Goal: Information Seeking & Learning: Learn about a topic

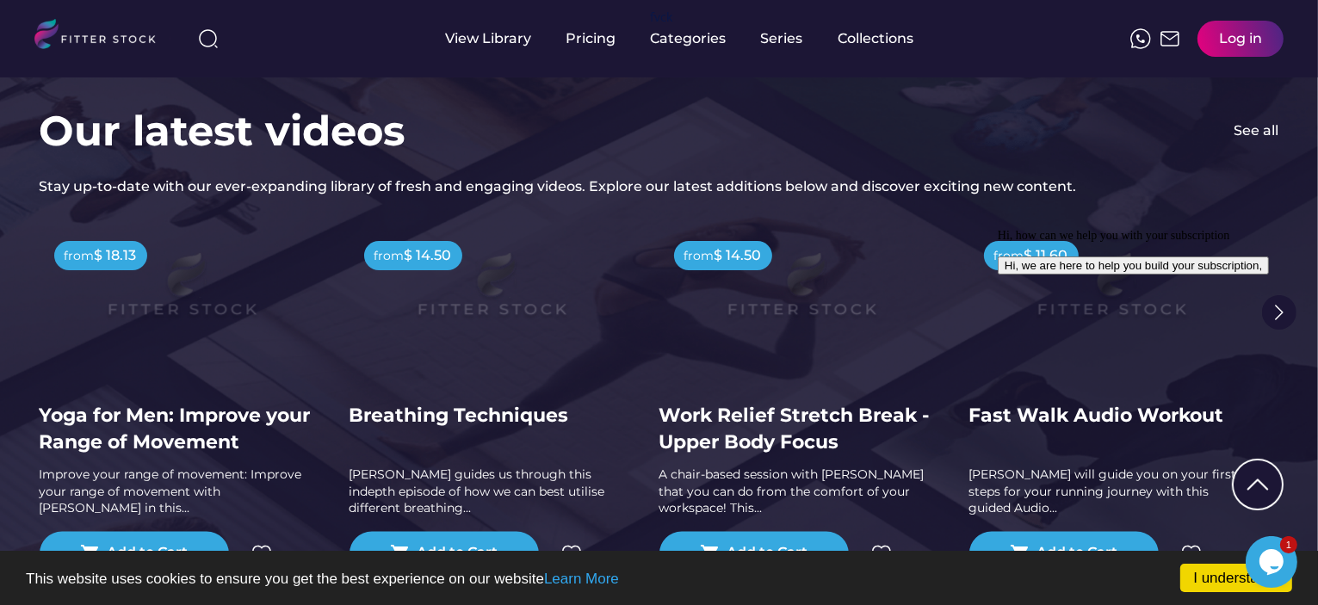
scroll to position [3350, 0]
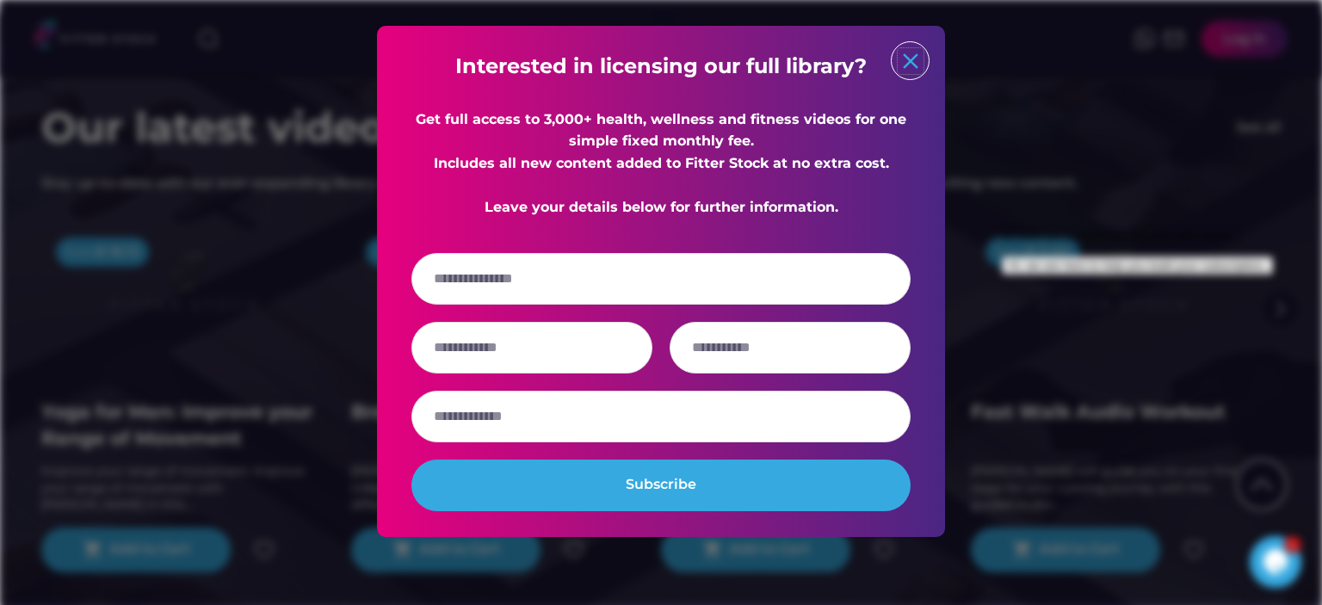
click at [913, 59] on text "close" at bounding box center [911, 61] width 26 height 26
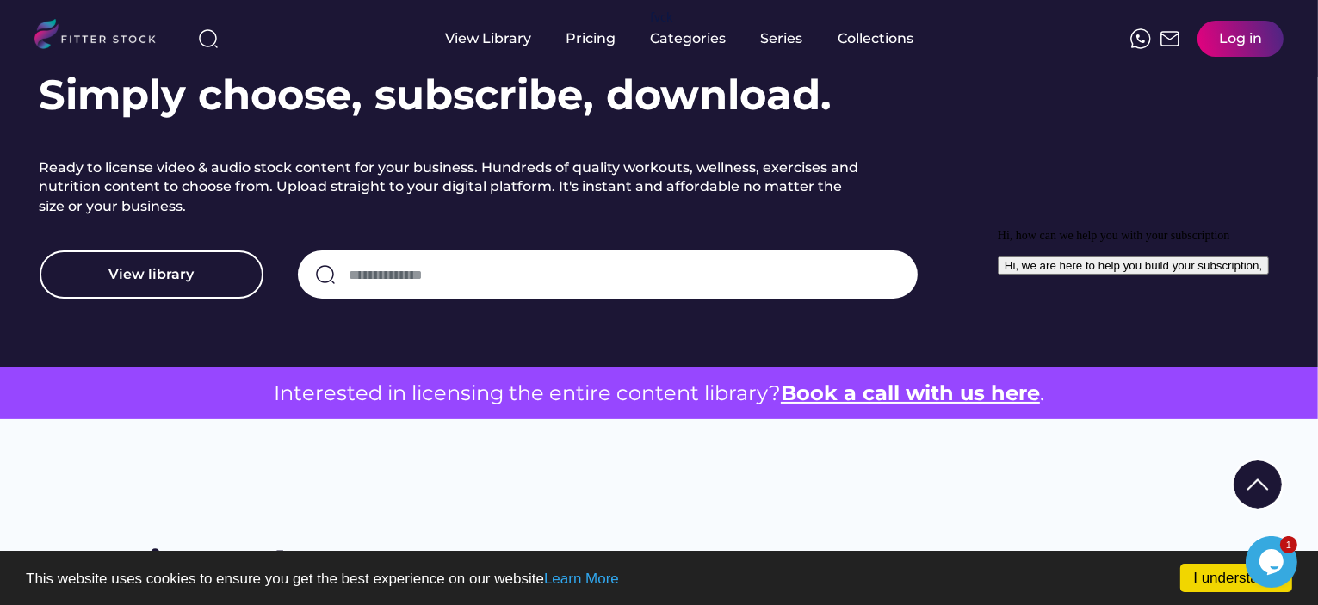
scroll to position [244, 0]
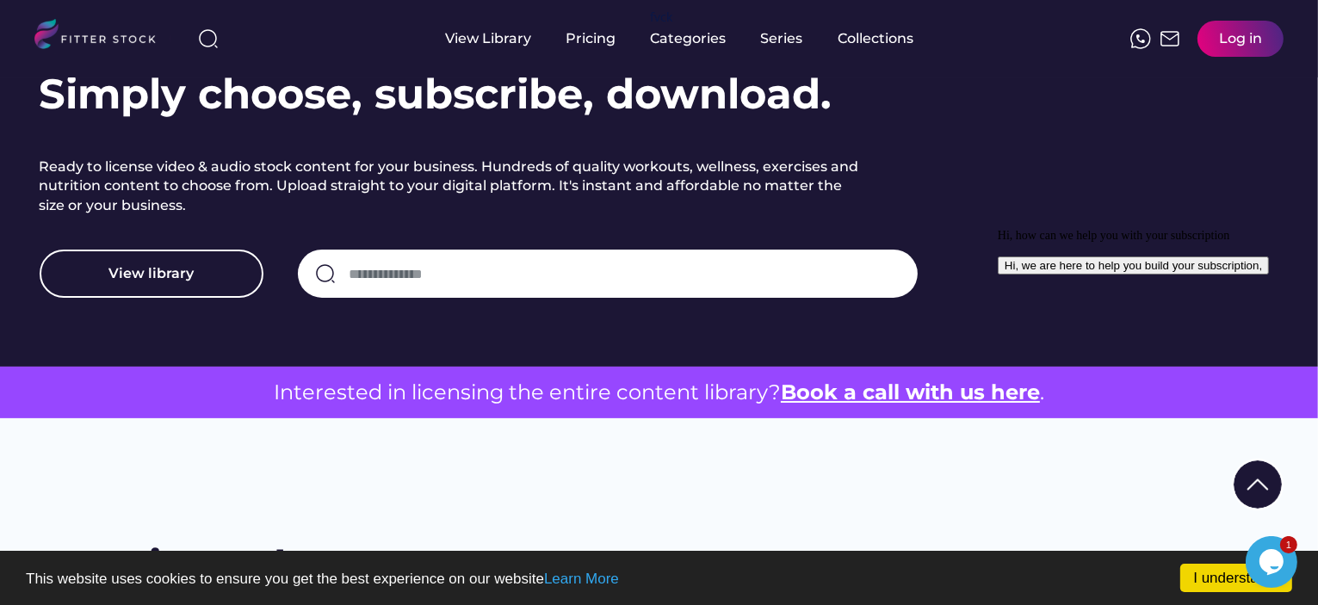
click at [997, 228] on icon "Chat attention grabber" at bounding box center [997, 228] width 0 height 0
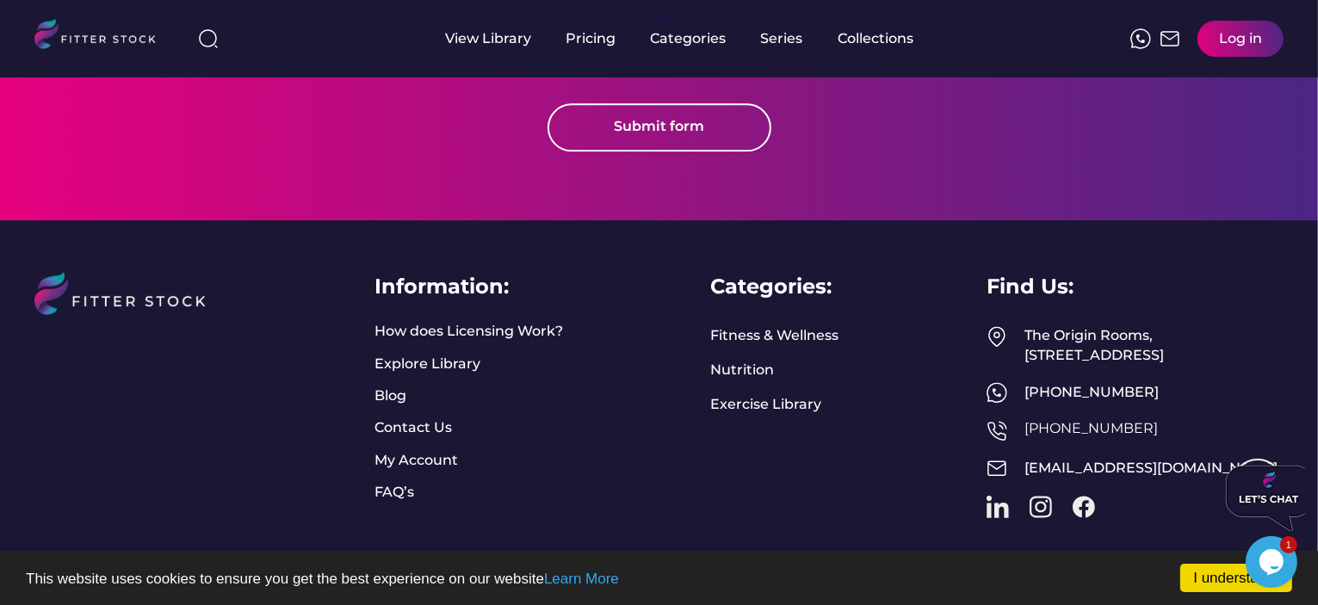
scroll to position [4612, 0]
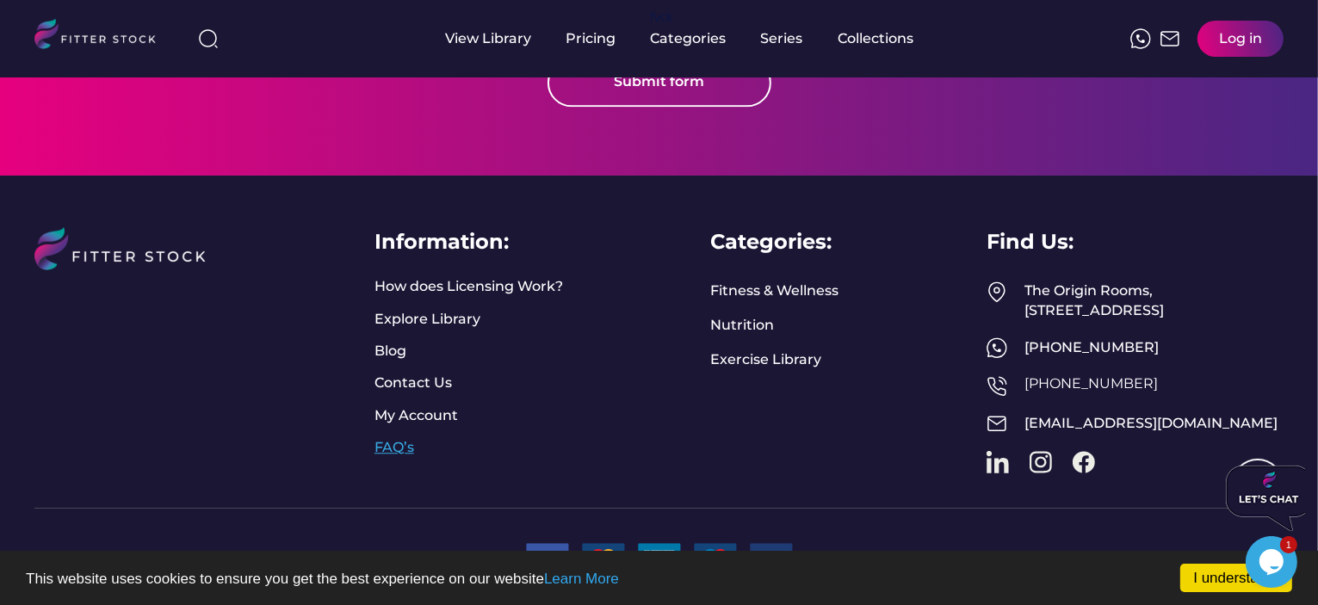
click at [392, 438] on link "FAQ’s" at bounding box center [395, 447] width 43 height 19
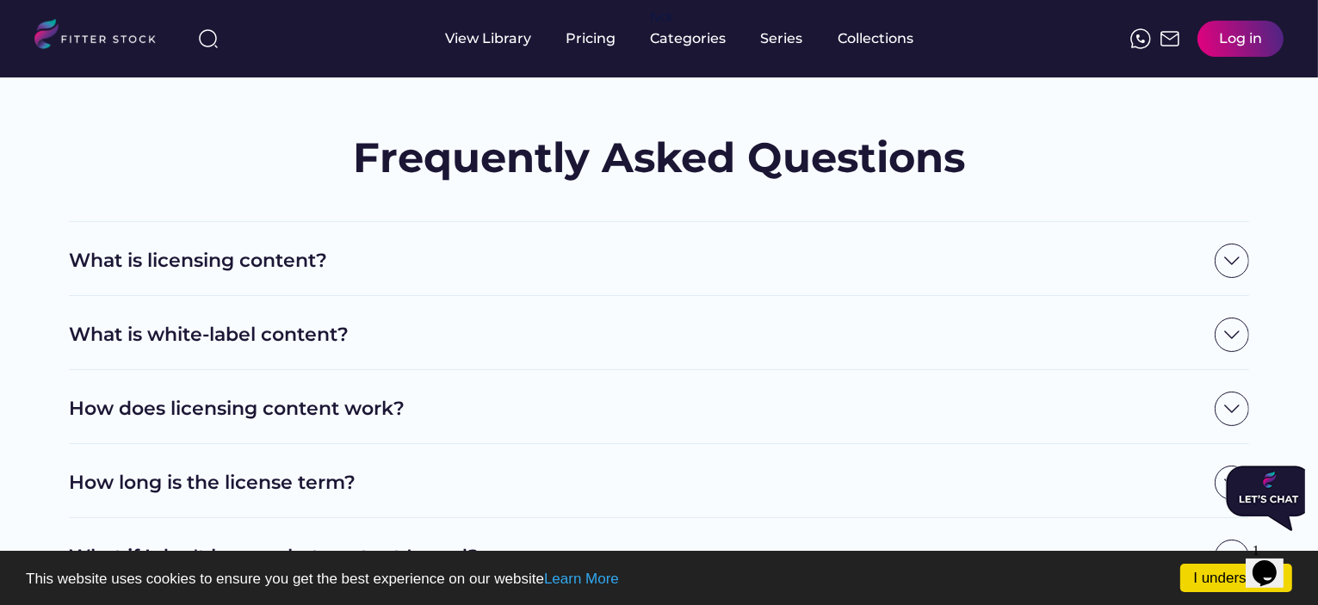
click at [535, 249] on h2 "What is licensing content?" at bounding box center [637, 261] width 1137 height 27
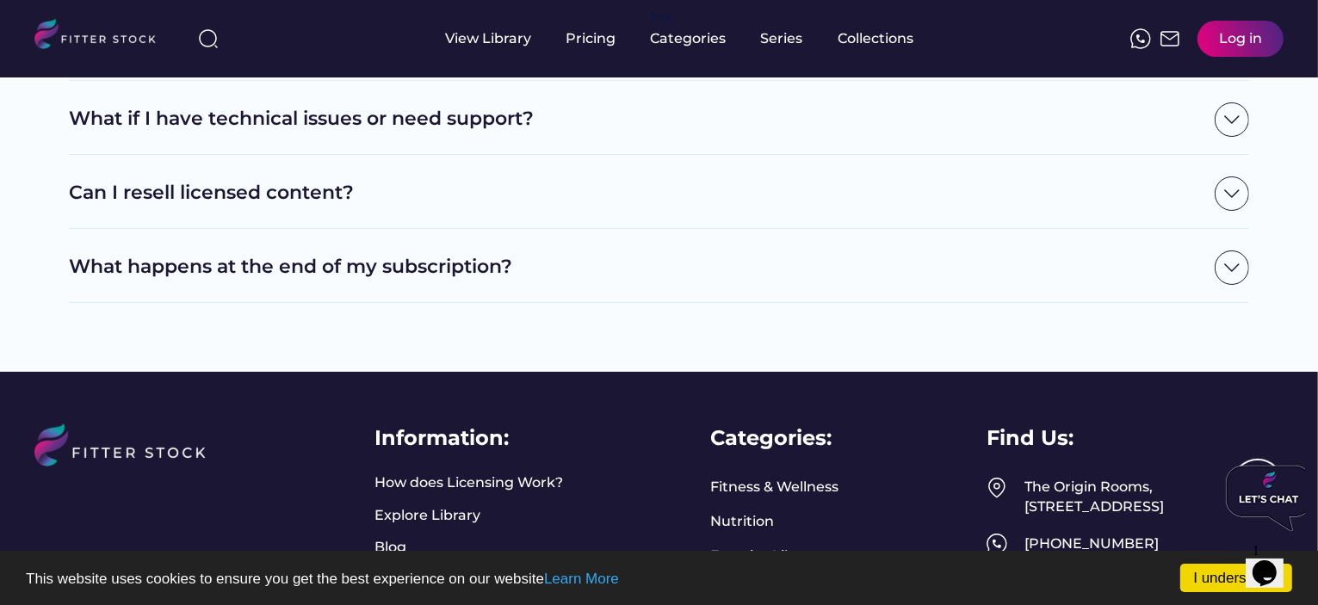
scroll to position [1419, 0]
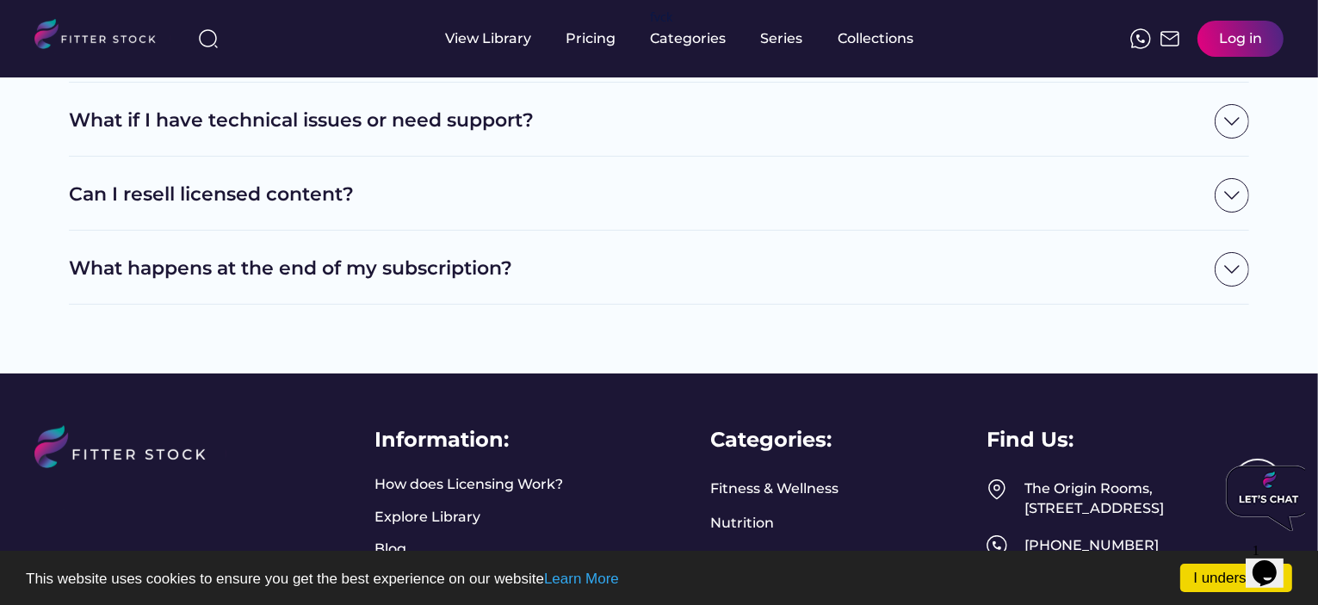
click at [280, 191] on h2 "Can I resell licensed content?" at bounding box center [637, 195] width 1137 height 27
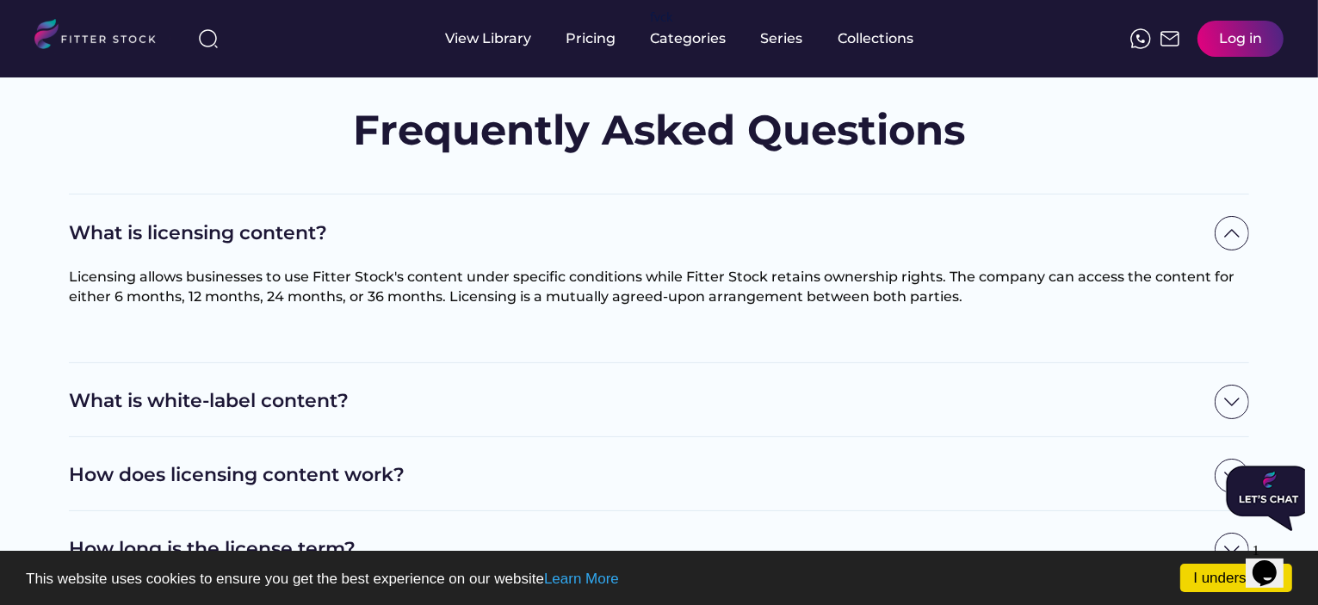
scroll to position [0, 0]
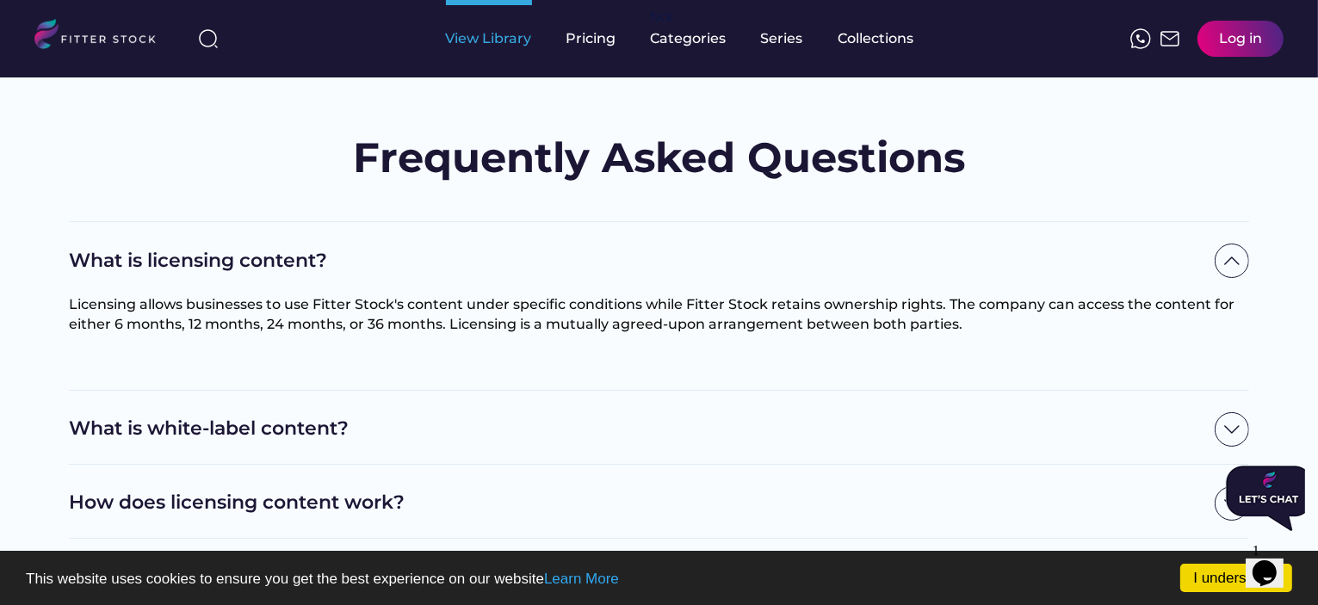
click at [514, 46] on div "View Library" at bounding box center [489, 38] width 86 height 19
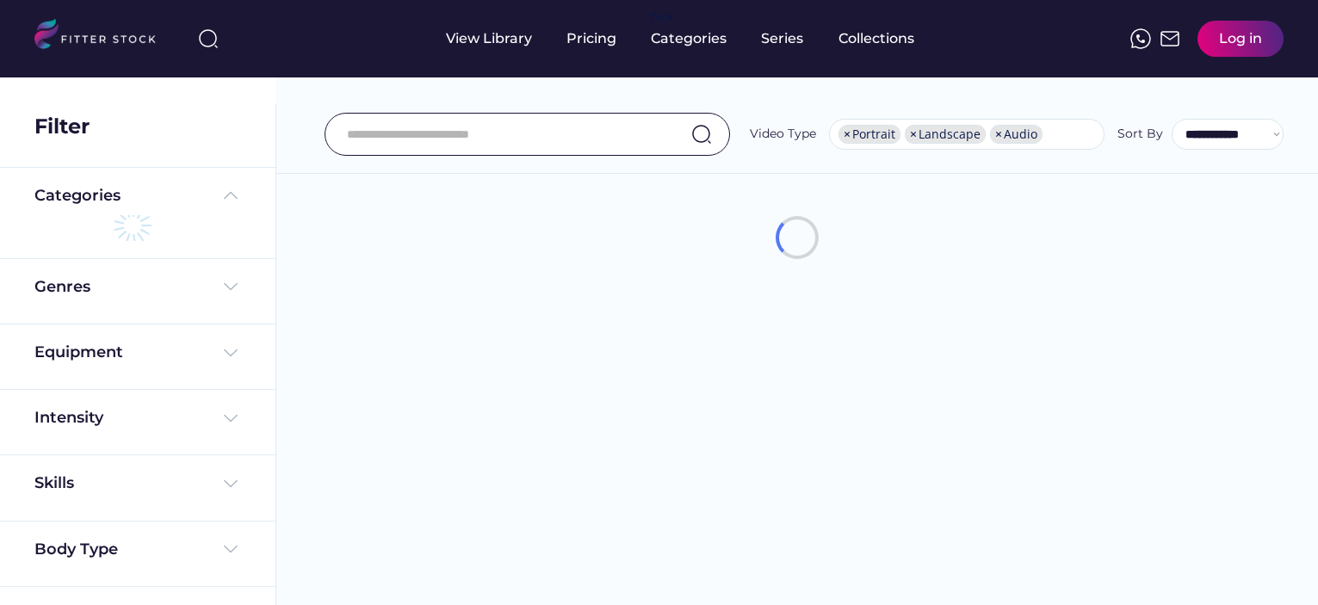
select select "**********"
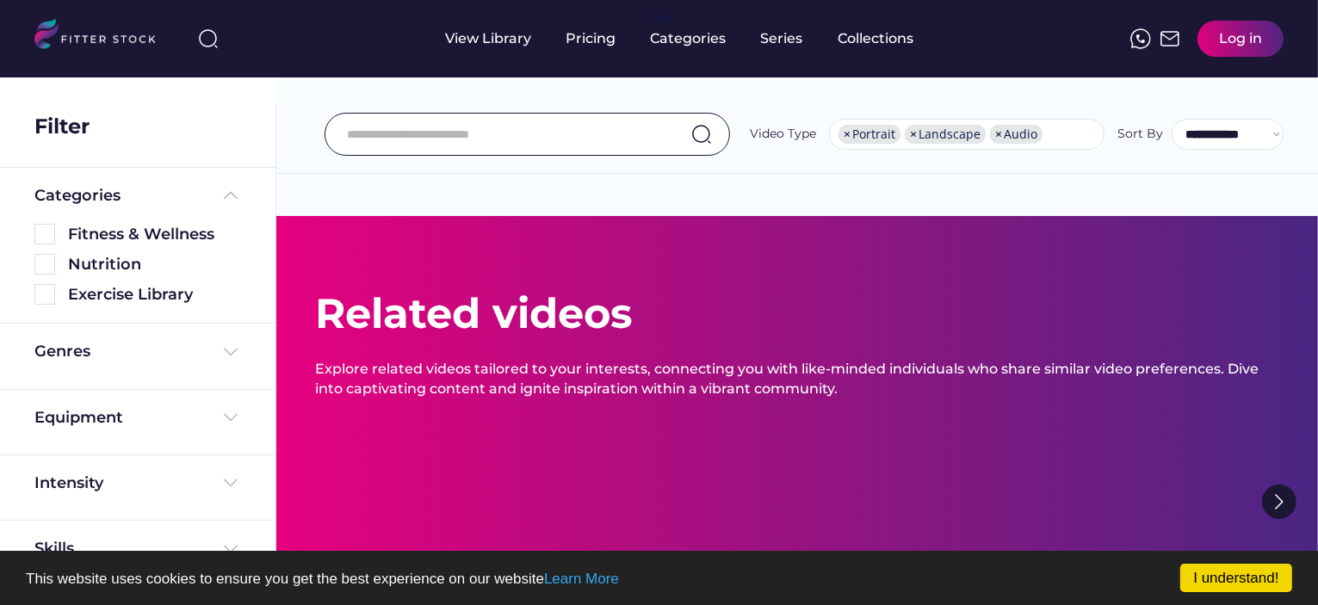
click at [225, 324] on div "Genres" at bounding box center [137, 356] width 275 height 65
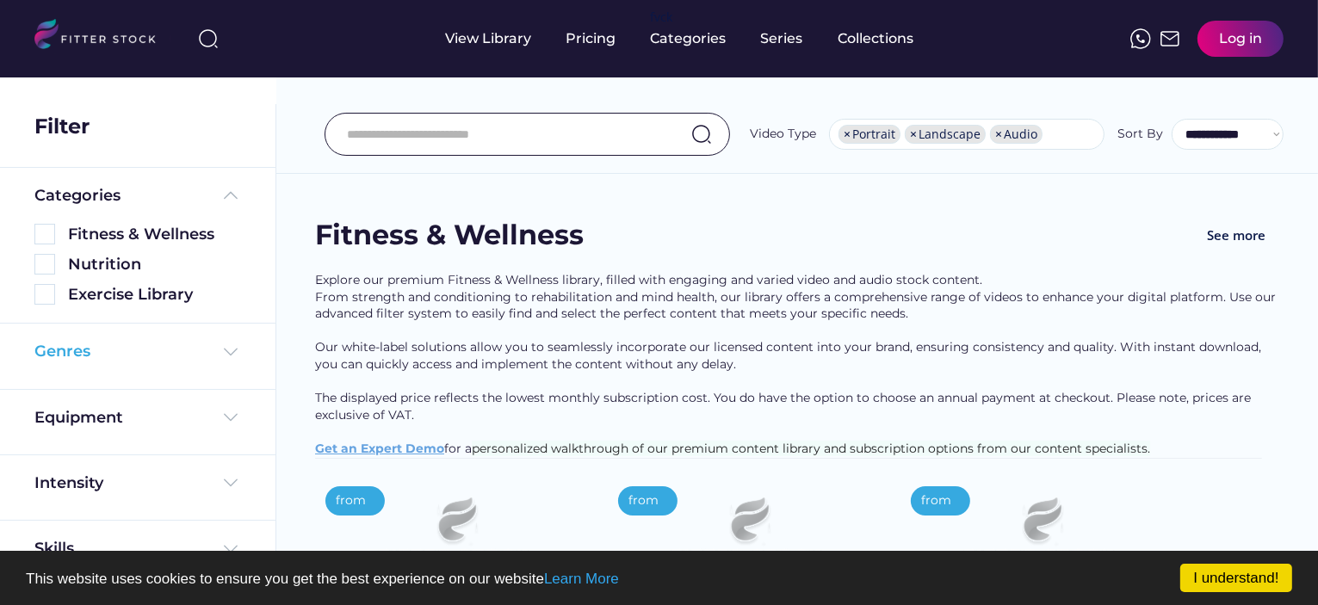
scroll to position [76, 0]
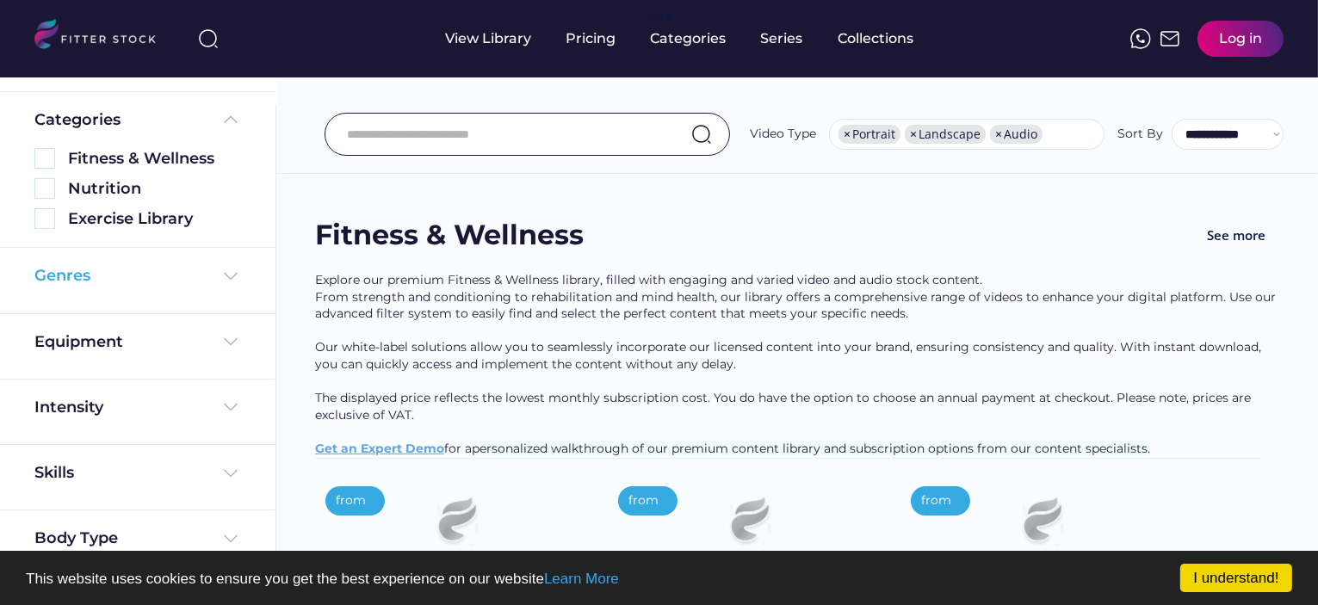
click at [225, 272] on img at bounding box center [230, 276] width 21 height 21
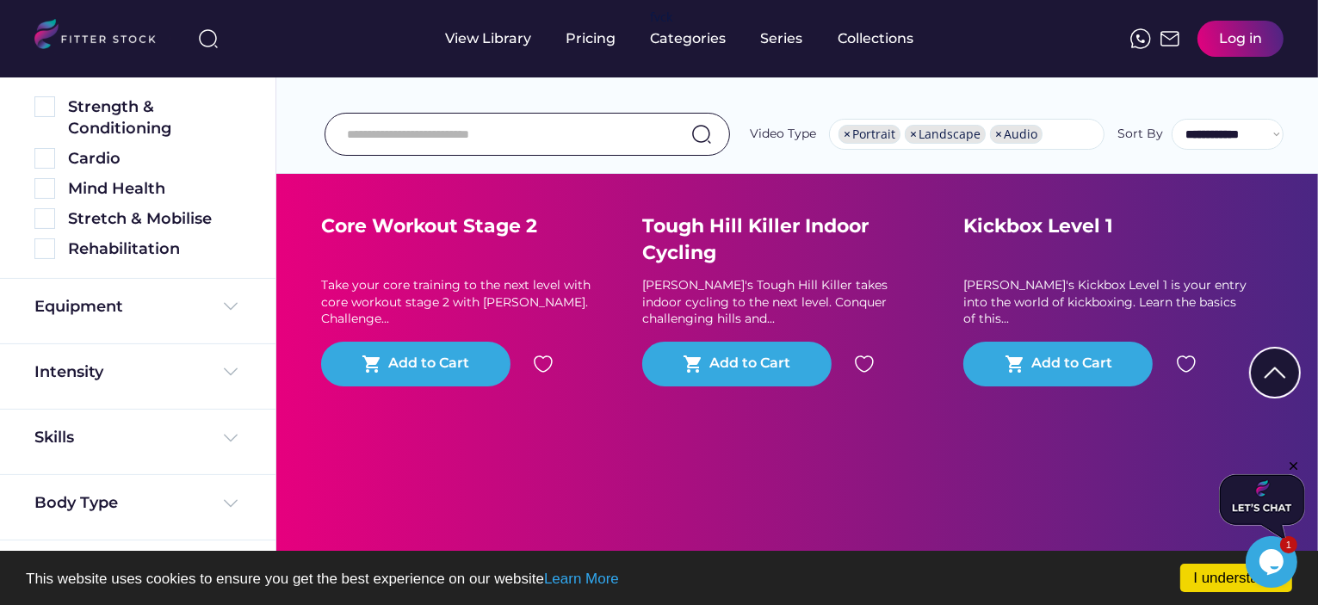
scroll to position [10747, 0]
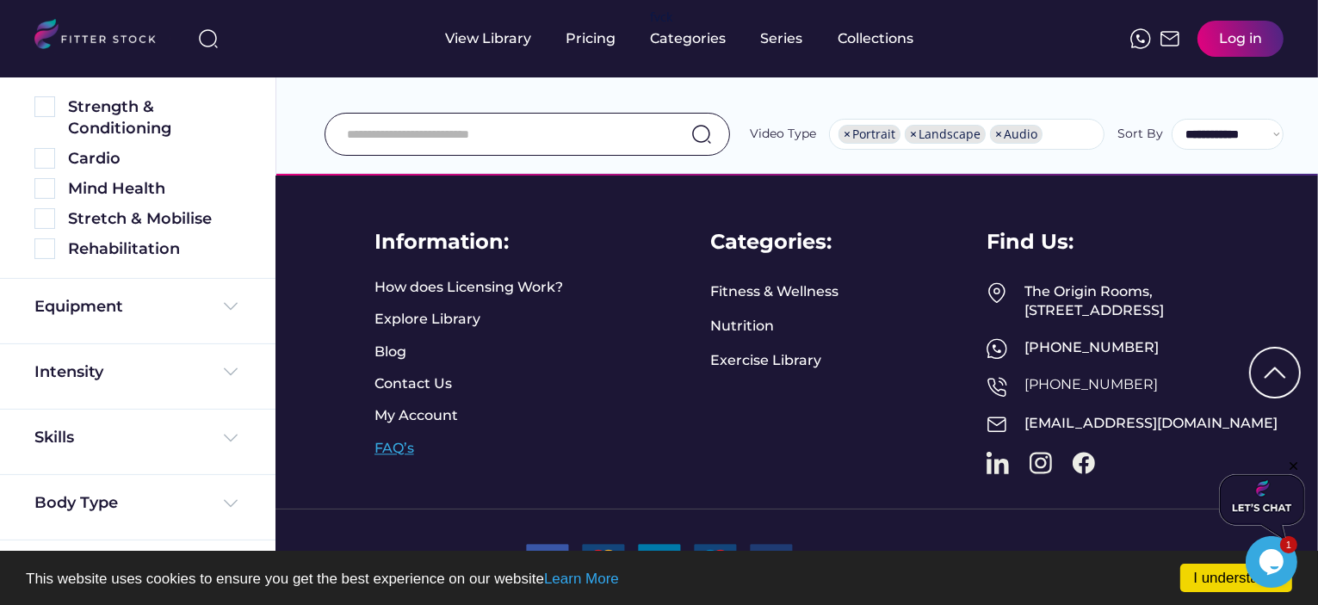
click at [395, 439] on link "FAQ’s" at bounding box center [395, 448] width 43 height 19
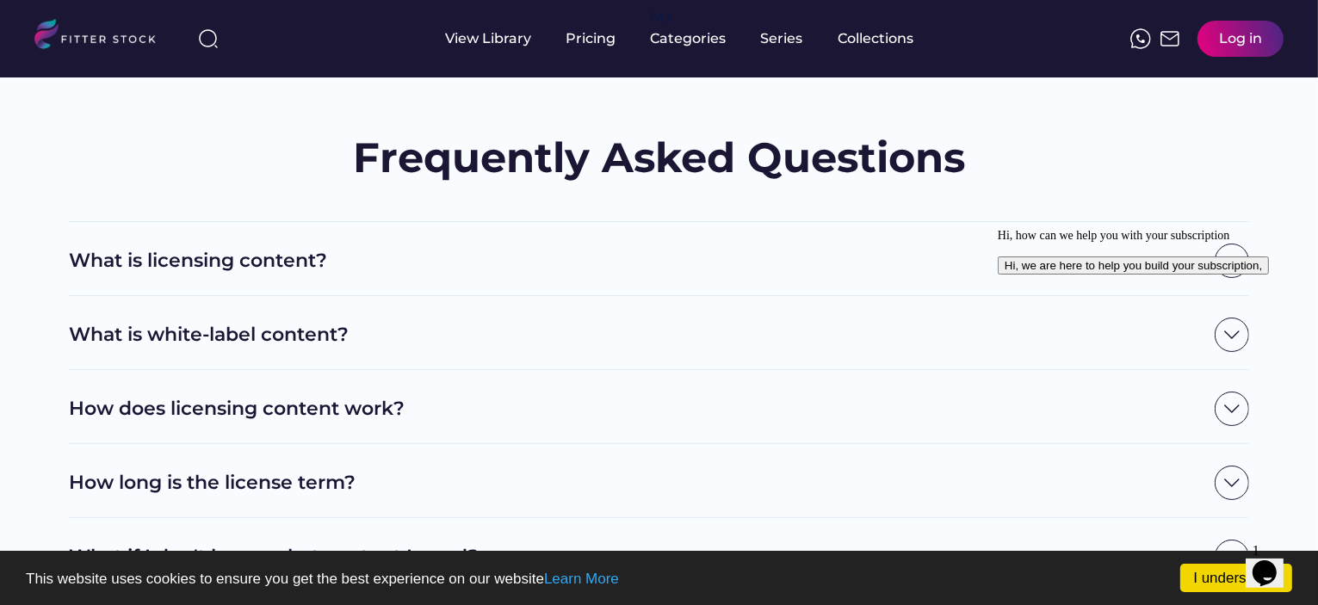
click at [69, 40] on img at bounding box center [102, 36] width 136 height 35
